Goal: Task Accomplishment & Management: Use online tool/utility

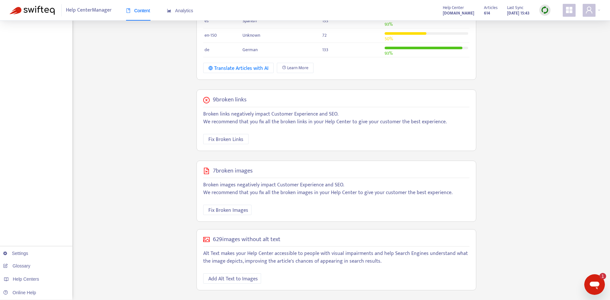
scroll to position [132, 0]
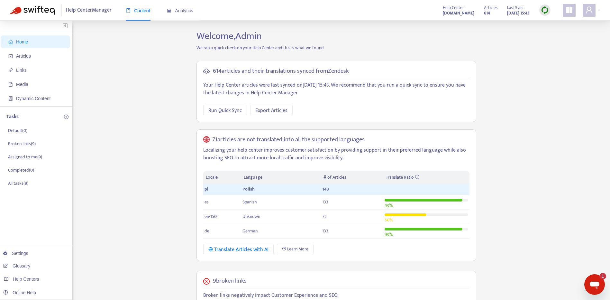
click at [547, 10] on img at bounding box center [545, 10] width 8 height 8
click at [557, 33] on link "Full Sync" at bounding box center [556, 33] width 23 height 7
click at [600, 285] on icon "Otwórz okno komunikatora, 1 nieprzeczytana wiadomości" at bounding box center [595, 285] width 12 height 12
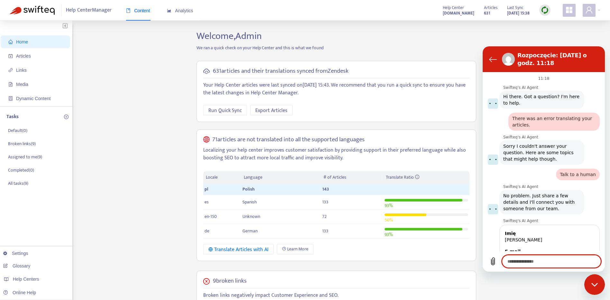
scroll to position [211, 0]
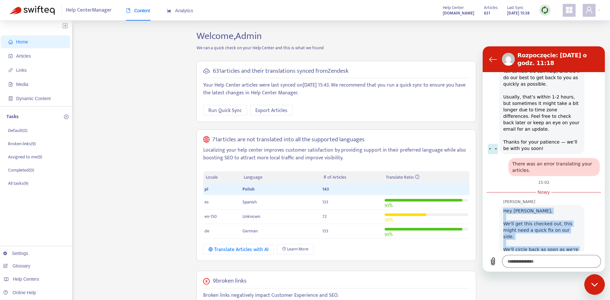
drag, startPoint x: 542, startPoint y: 234, endPoint x: 502, endPoint y: 198, distance: 54.2
click at [502, 205] on div "Hey [PERSON_NAME], We'll get this checked out, this might need a quick fix on o…" at bounding box center [542, 233] width 82 height 57
copy div "Hey [PERSON_NAME], We'll get this checked out, this might need a quick fix on o…"
type textarea "*"
click at [488, 59] on button "Powrót do listy konwersacji" at bounding box center [493, 59] width 13 height 13
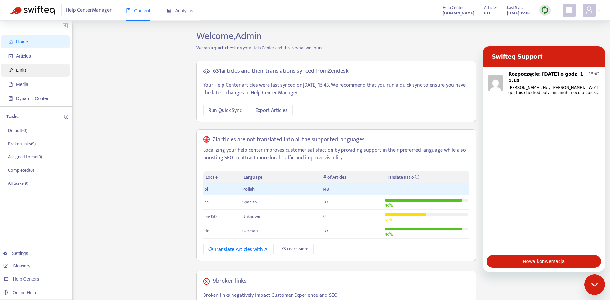
click at [25, 66] on span "Links" at bounding box center [36, 70] width 57 height 13
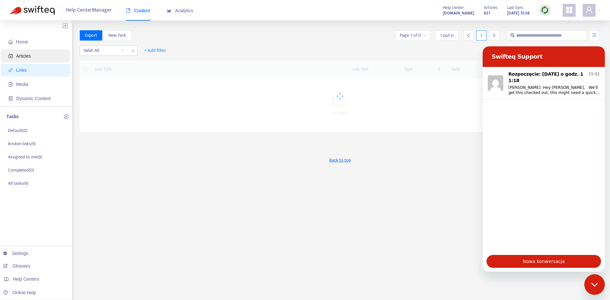
click at [23, 60] on span "Articles" at bounding box center [36, 56] width 57 height 13
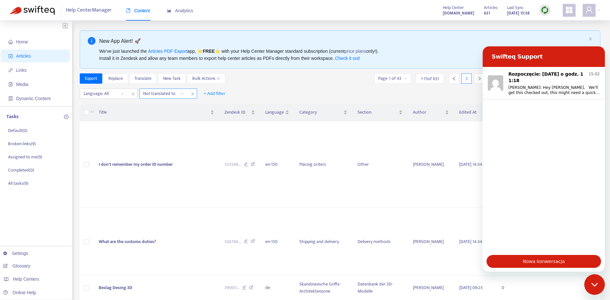
click at [186, 93] on div "Not translated to" at bounding box center [164, 94] width 48 height 10
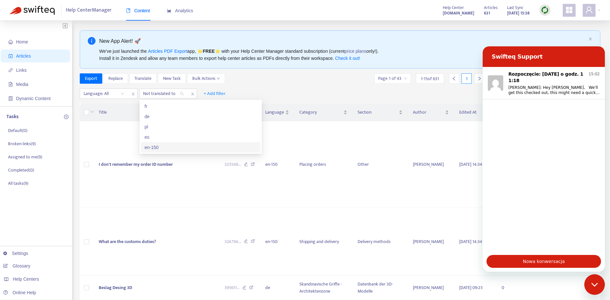
click at [173, 149] on div "en-150" at bounding box center [201, 147] width 112 height 7
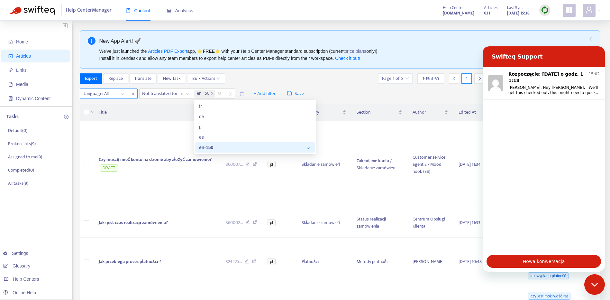
click at [121, 91] on div "Language: All" at bounding box center [104, 94] width 48 height 10
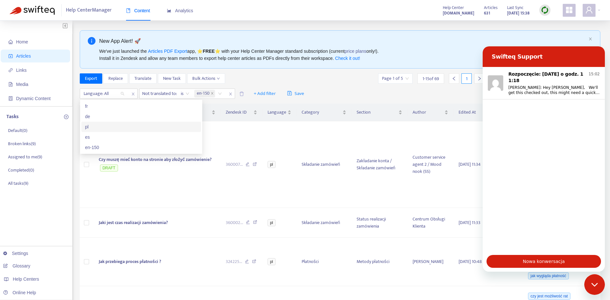
click at [109, 131] on div "pl" at bounding box center [141, 127] width 120 height 10
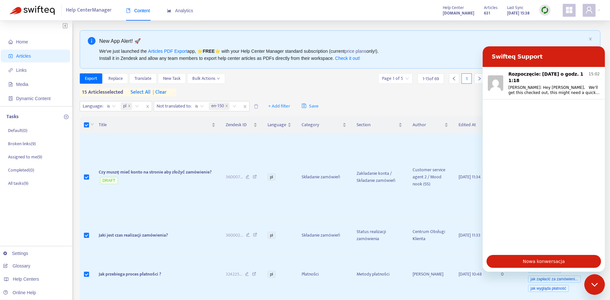
click at [139, 93] on span "select all" at bounding box center [141, 92] width 20 height 8
click at [163, 93] on span "| clear" at bounding box center [160, 92] width 16 height 8
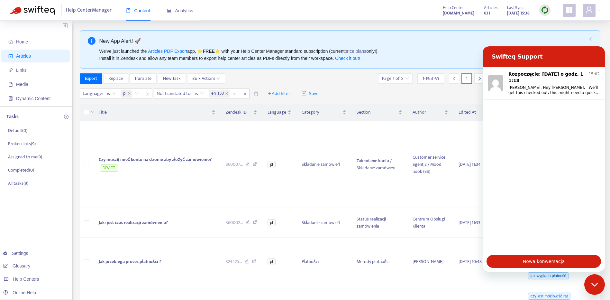
click at [84, 112] on th at bounding box center [87, 113] width 14 height 18
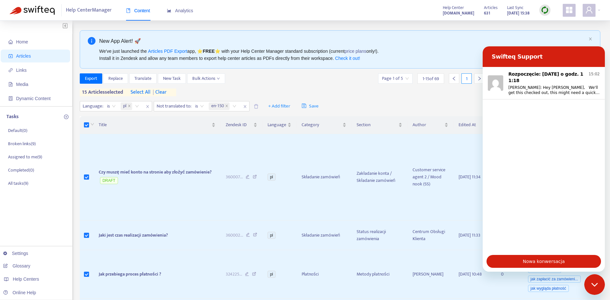
click at [590, 280] on div "Zamknij okno komunikatora" at bounding box center [594, 284] width 19 height 19
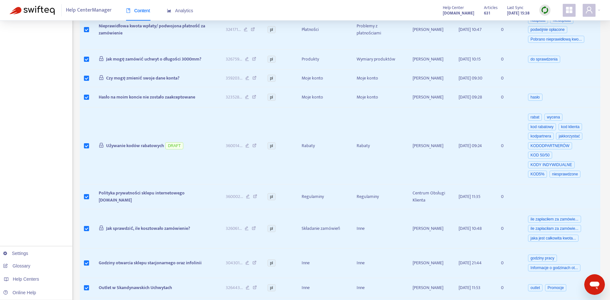
scroll to position [480, 0]
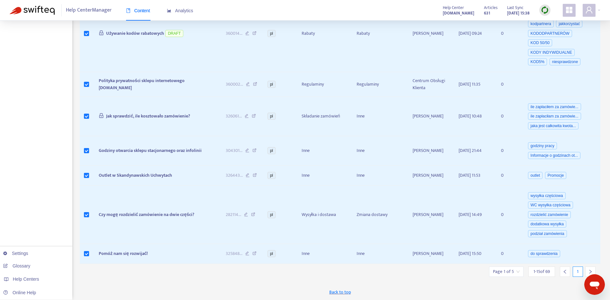
click at [593, 269] on div at bounding box center [591, 271] width 10 height 10
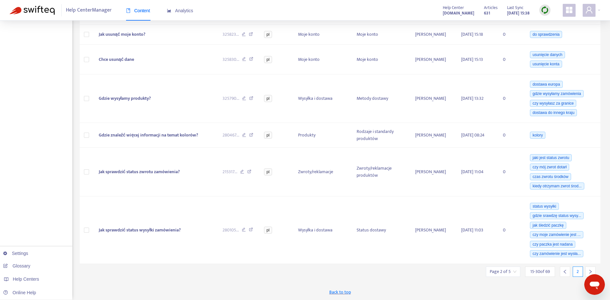
scroll to position [432, 0]
click at [562, 272] on div at bounding box center [565, 271] width 10 height 10
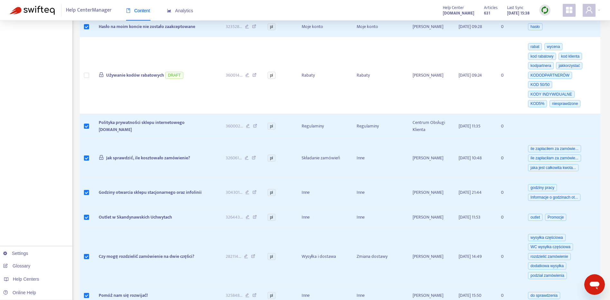
scroll to position [480, 0]
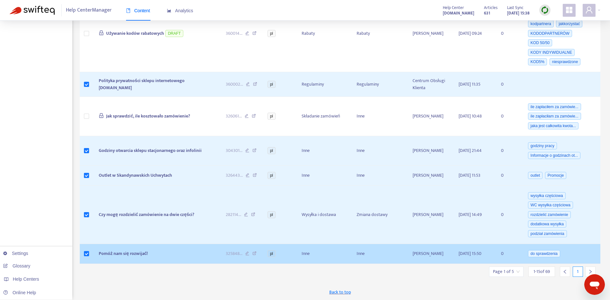
drag, startPoint x: 588, startPoint y: 268, endPoint x: 591, endPoint y: 259, distance: 9.2
click at [588, 267] on div at bounding box center [591, 271] width 10 height 10
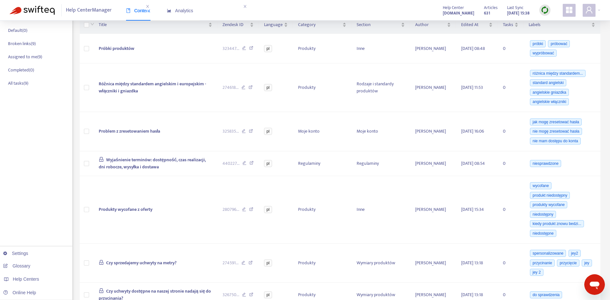
scroll to position [121, 0]
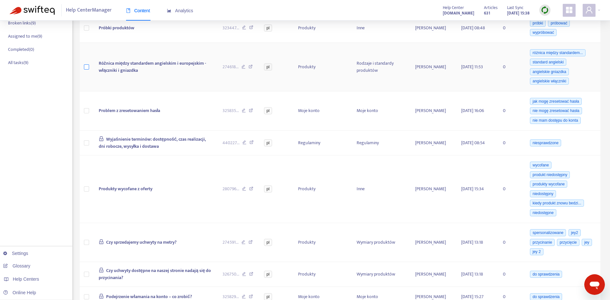
click at [87, 64] on label at bounding box center [86, 66] width 5 height 7
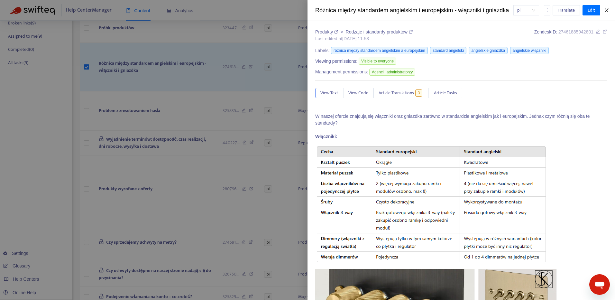
click at [605, 13] on icon "close" at bounding box center [606, 10] width 5 height 5
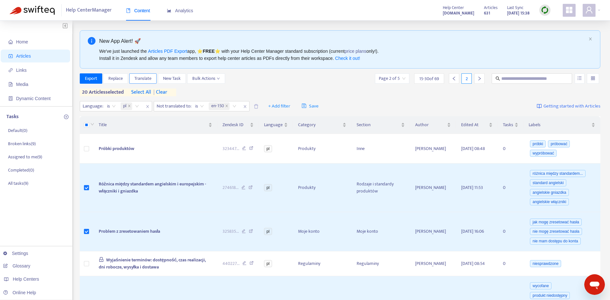
click at [149, 77] on span "Translate" at bounding box center [142, 78] width 17 height 7
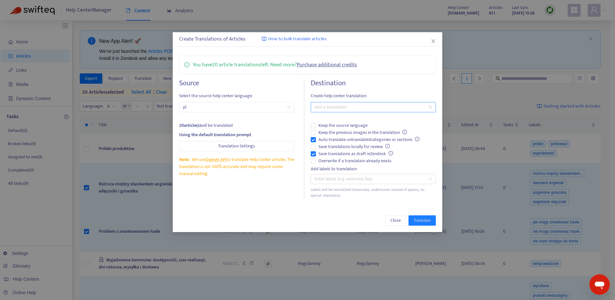
click at [389, 106] on div at bounding box center [369, 107] width 115 height 8
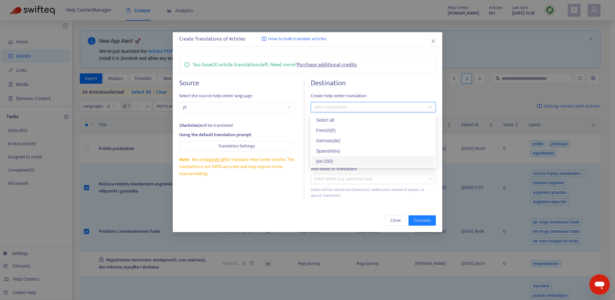
click at [383, 161] on div "( en-150 )" at bounding box center [373, 161] width 115 height 7
click at [424, 220] on span "Translate" at bounding box center [422, 220] width 17 height 7
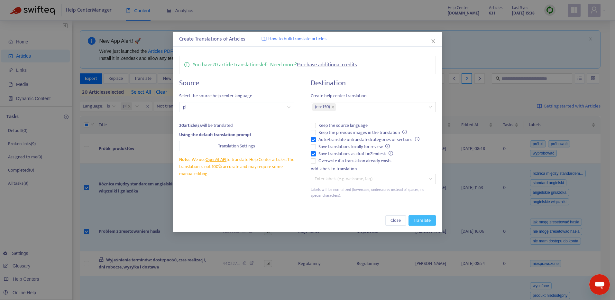
click at [424, 217] on span "Translate" at bounding box center [422, 220] width 17 height 7
click at [335, 106] on icon "close" at bounding box center [332, 107] width 3 height 3
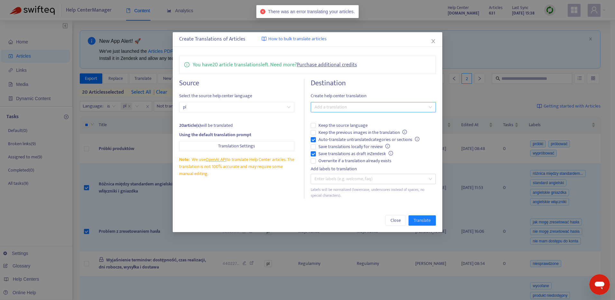
click at [363, 109] on div at bounding box center [369, 107] width 115 height 8
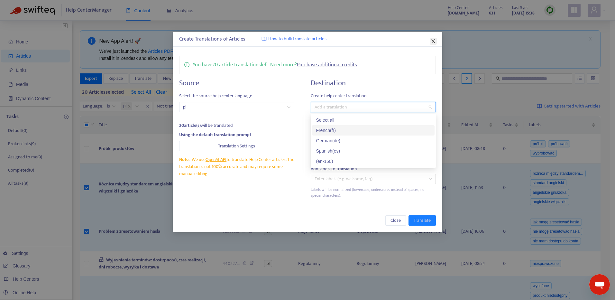
click at [432, 42] on icon "close" at bounding box center [433, 41] width 5 height 5
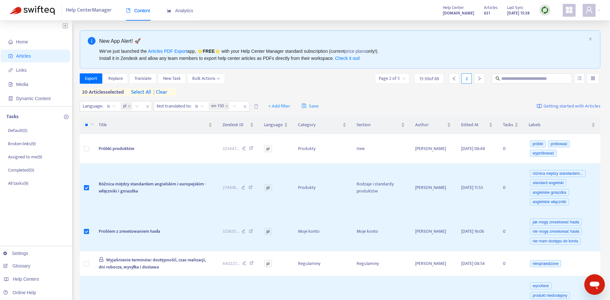
click at [601, 6] on div "Help Center Manager Content Analytics Help Center [DOMAIN_NAME] Articles 631 La…" at bounding box center [305, 10] width 610 height 21
click at [600, 12] on div at bounding box center [592, 10] width 18 height 13
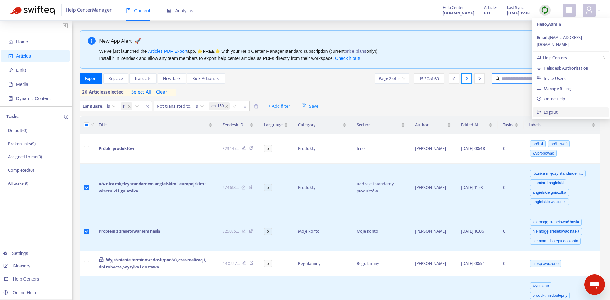
drag, startPoint x: 564, startPoint y: 104, endPoint x: 549, endPoint y: 83, distance: 25.4
click at [558, 108] on link "Logout" at bounding box center [547, 111] width 21 height 7
